Goal: Check status: Check status

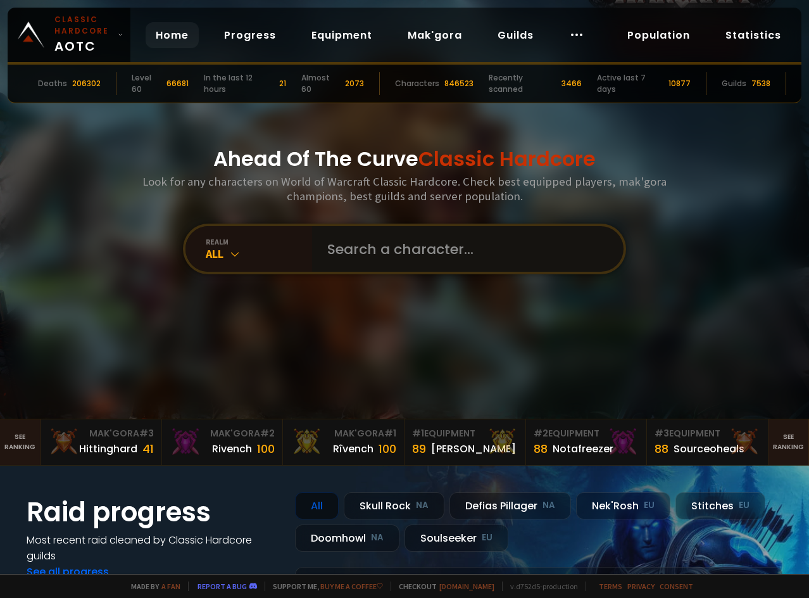
click at [418, 254] on input "text" at bounding box center [464, 249] width 289 height 46
type input "besthunterna"
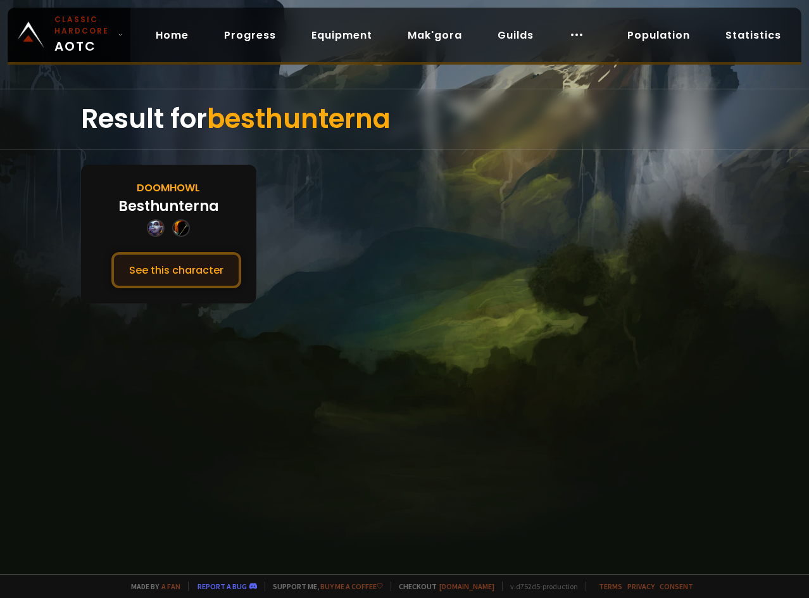
click at [217, 263] on button "See this character" at bounding box center [176, 270] width 130 height 36
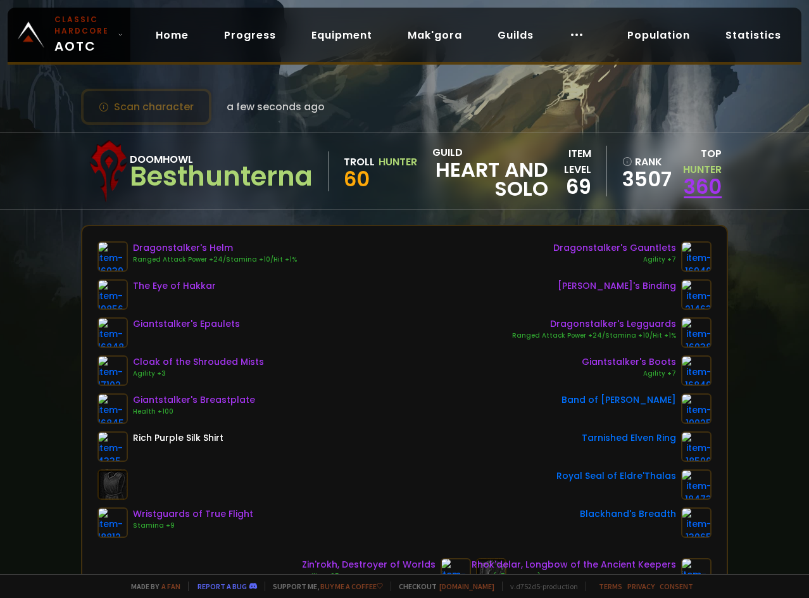
click at [705, 187] on link "360" at bounding box center [703, 186] width 38 height 28
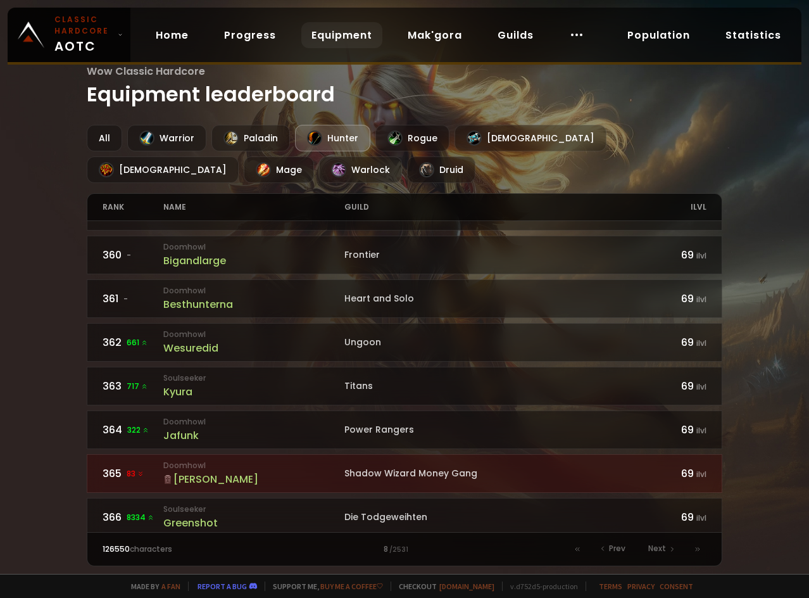
scroll to position [442, 0]
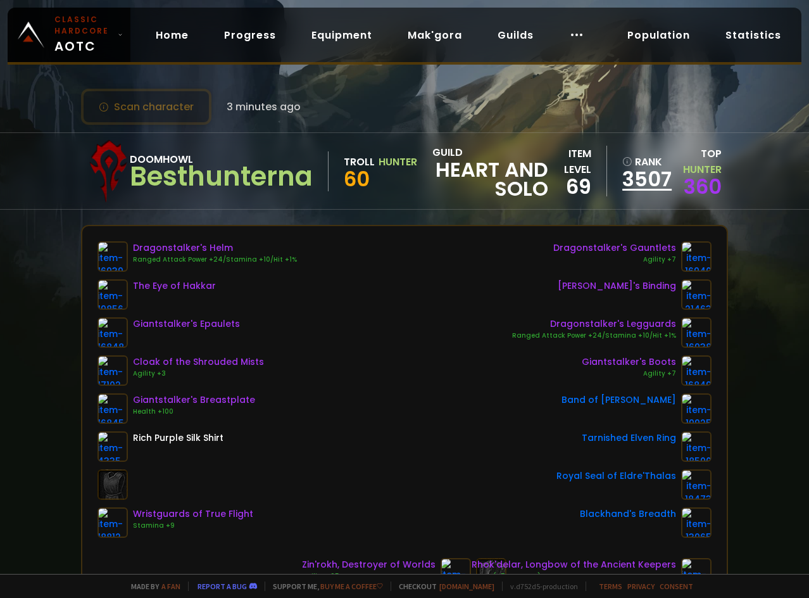
click at [626, 175] on link "3507" at bounding box center [642, 179] width 41 height 19
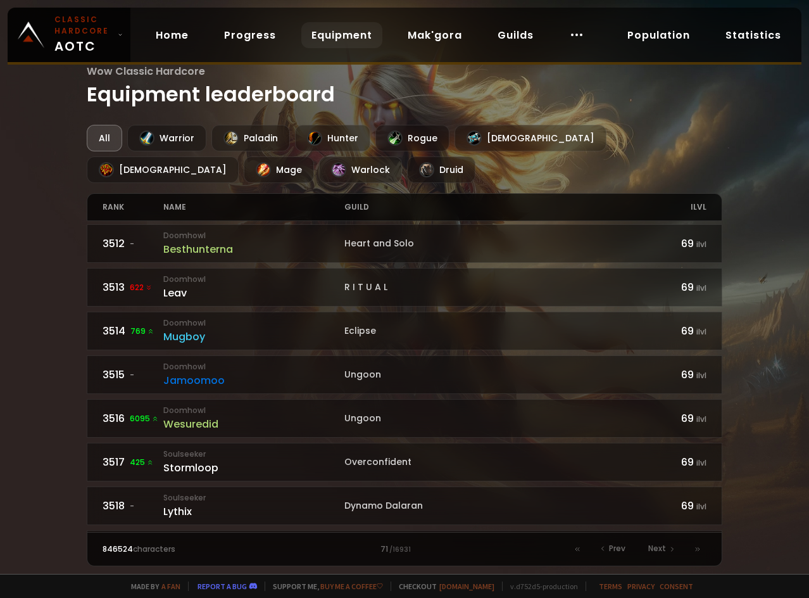
scroll to position [485, 0]
